Goal: Find specific page/section: Find specific page/section

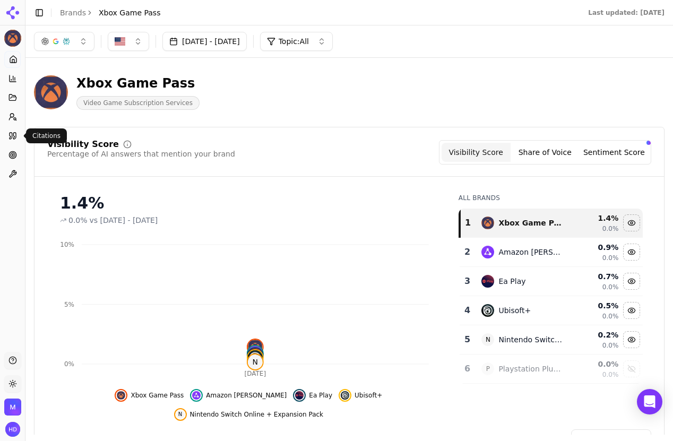
click at [10, 133] on icon at bounding box center [11, 136] width 3 height 6
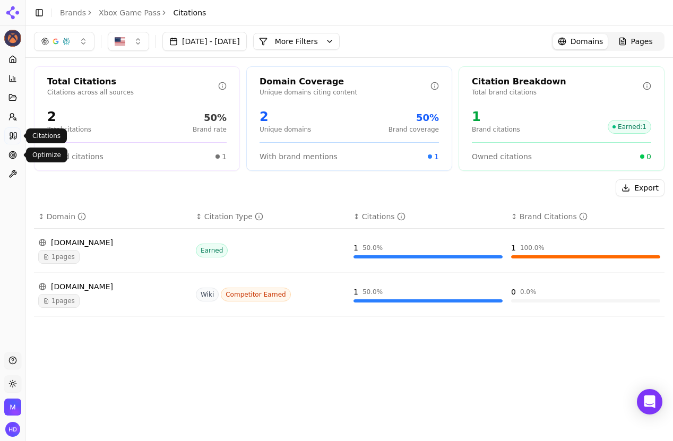
click at [14, 138] on icon at bounding box center [13, 136] width 8 height 8
click at [72, 39] on button "button" at bounding box center [64, 41] width 61 height 19
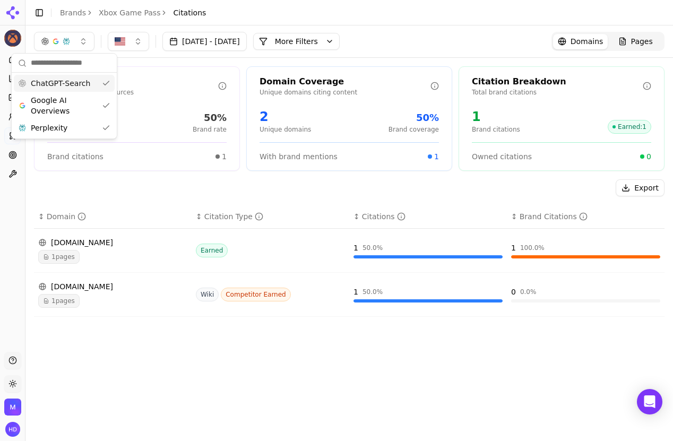
click at [124, 37] on img "button" at bounding box center [120, 41] width 11 height 11
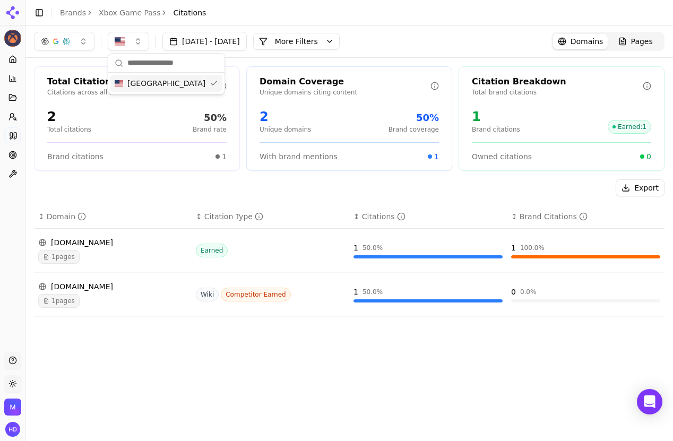
click at [217, 42] on button "[DATE] - [DATE]" at bounding box center [205, 41] width 84 height 19
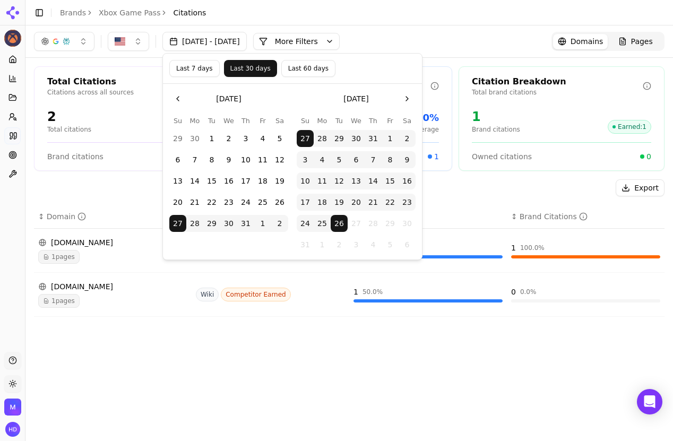
click at [321, 39] on button "More Filters" at bounding box center [296, 41] width 87 height 17
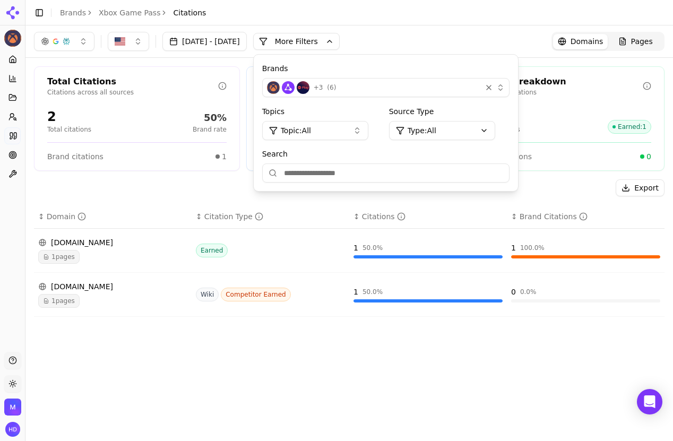
click at [419, 21] on header "Toggle Sidebar Brands Xbox Game Pass Citations" at bounding box center [349, 12] width 648 height 25
click at [249, 10] on header "Toggle Sidebar Brands Xbox Game Pass Citations" at bounding box center [349, 12] width 648 height 25
click at [9, 66] on link "Home" at bounding box center [12, 59] width 16 height 17
